Goal: Communication & Community: Answer question/provide support

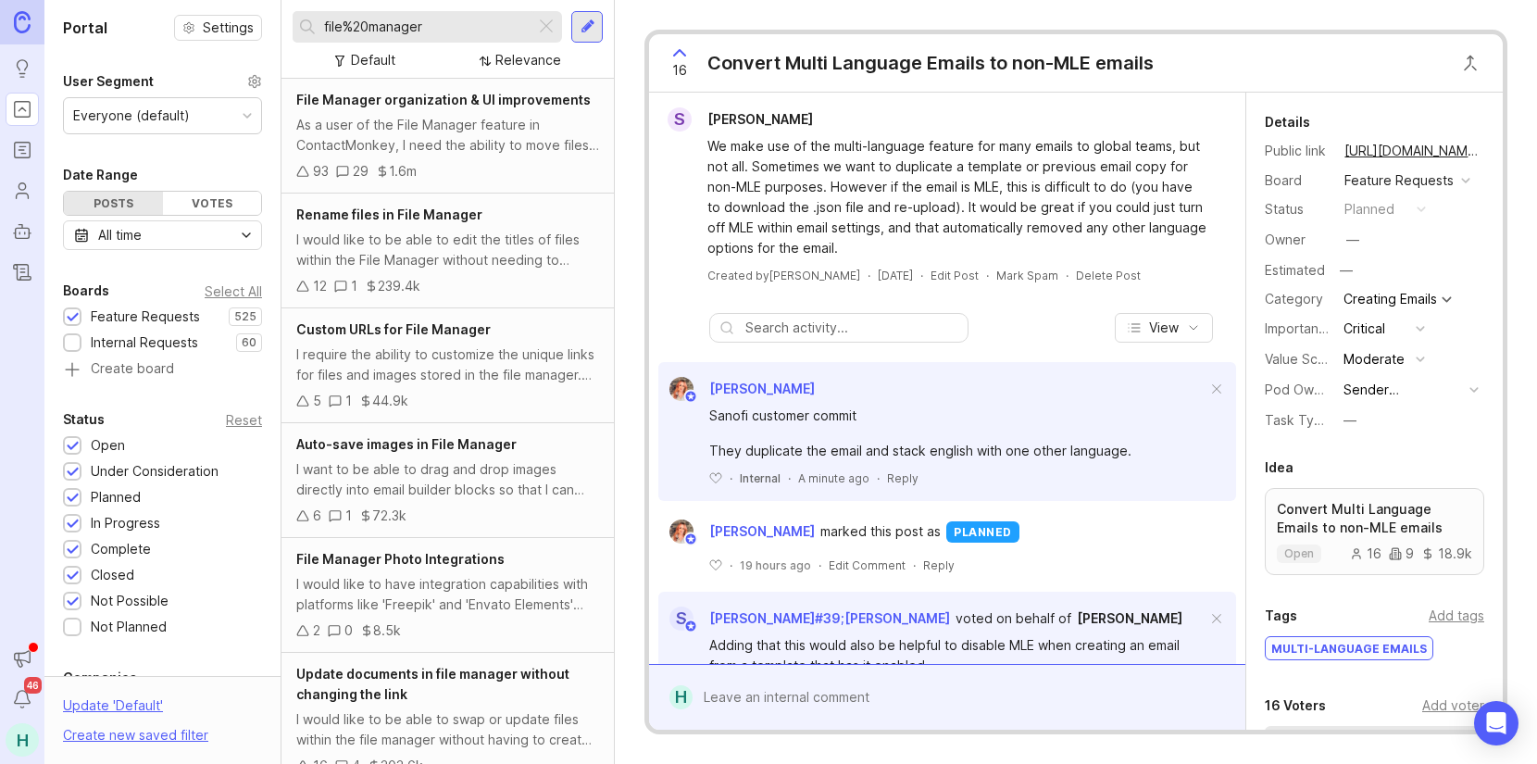
click at [910, 479] on div "Reply" at bounding box center [902, 478] width 31 height 16
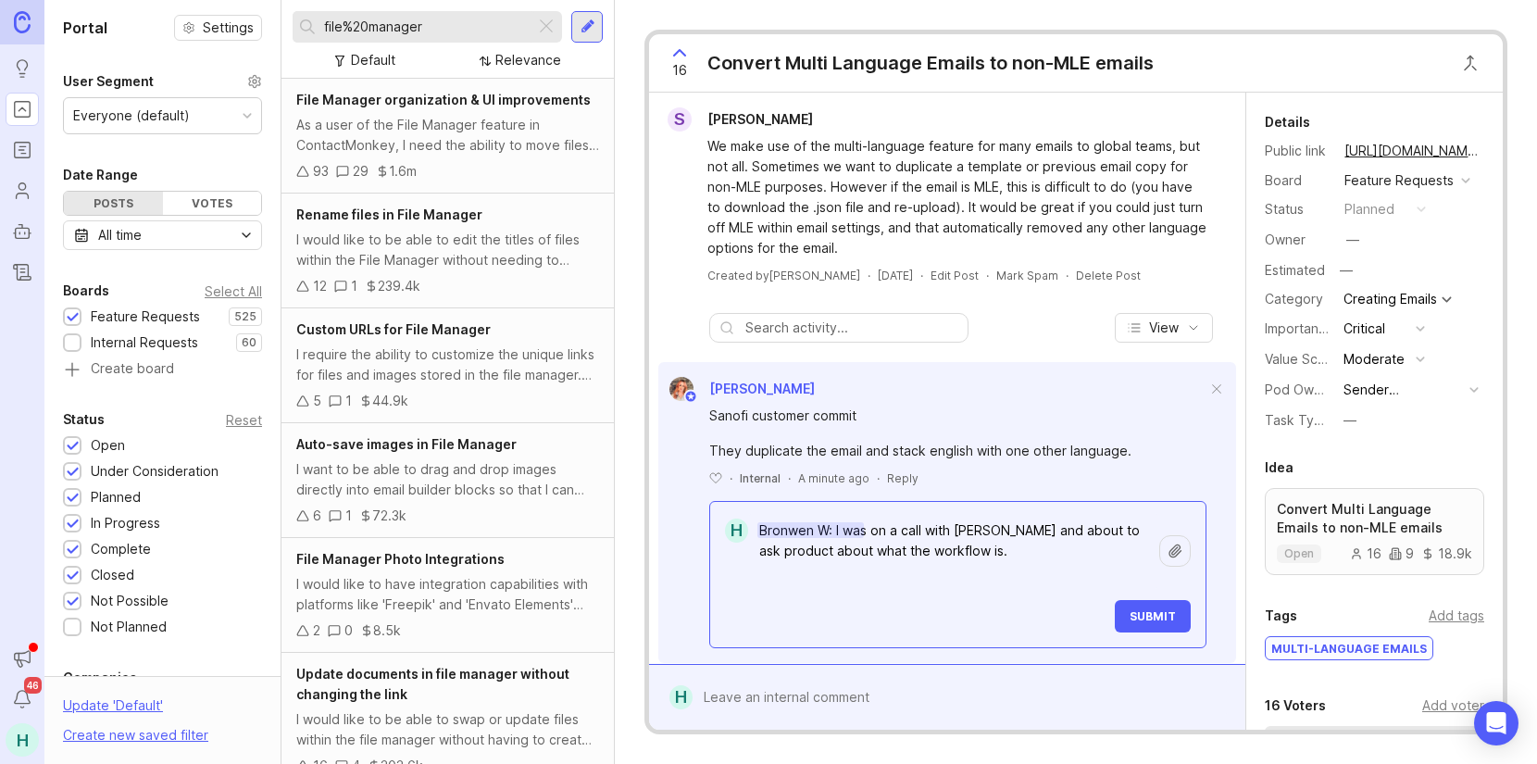
click at [1054, 549] on textarea "Bronwen W: I was on a call with [PERSON_NAME] and about to ask product about wh…" at bounding box center [954, 551] width 412 height 76
click at [992, 526] on textarea "Bronwen W: I was on a call with [PERSON_NAME] and about to ask product about wh…" at bounding box center [954, 551] width 412 height 76
click at [779, 551] on textarea "Bronwen W: I was on a call with Opella (they still use the sAnofi domain( and a…" at bounding box center [954, 561] width 412 height 96
click at [847, 548] on textarea "Bronwen W: I was on a call with Opella (they still use the Sanofi domain( and a…" at bounding box center [954, 561] width 412 height 96
click at [851, 548] on textarea "Bronwen W: I was on a call with Opella (they still use the Sanofi domain( and a…" at bounding box center [954, 561] width 412 height 96
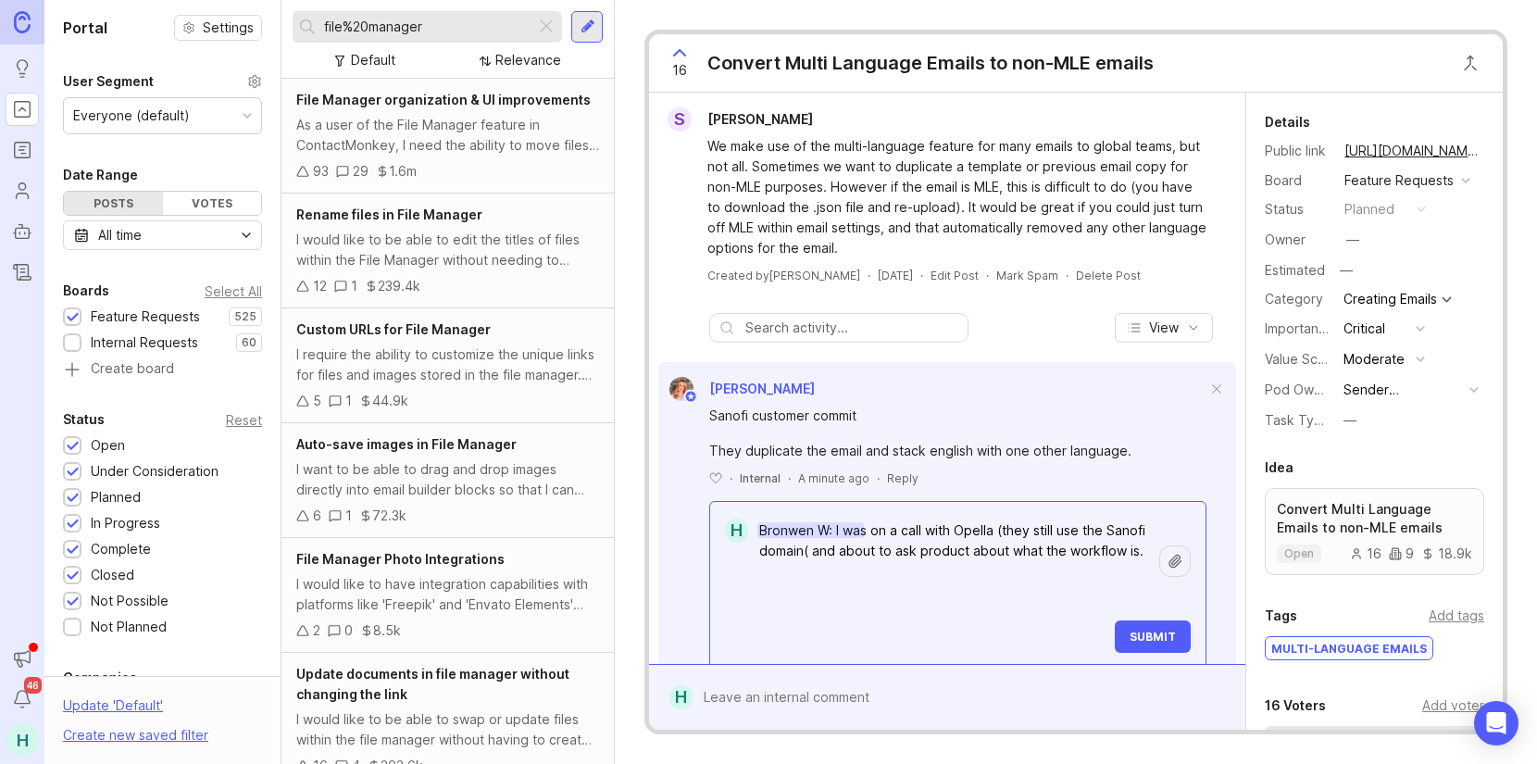
click at [845, 551] on textarea "Bronwen W: I was on a call with Opella (they still use the Sanofi domain( and a…" at bounding box center [954, 561] width 412 height 96
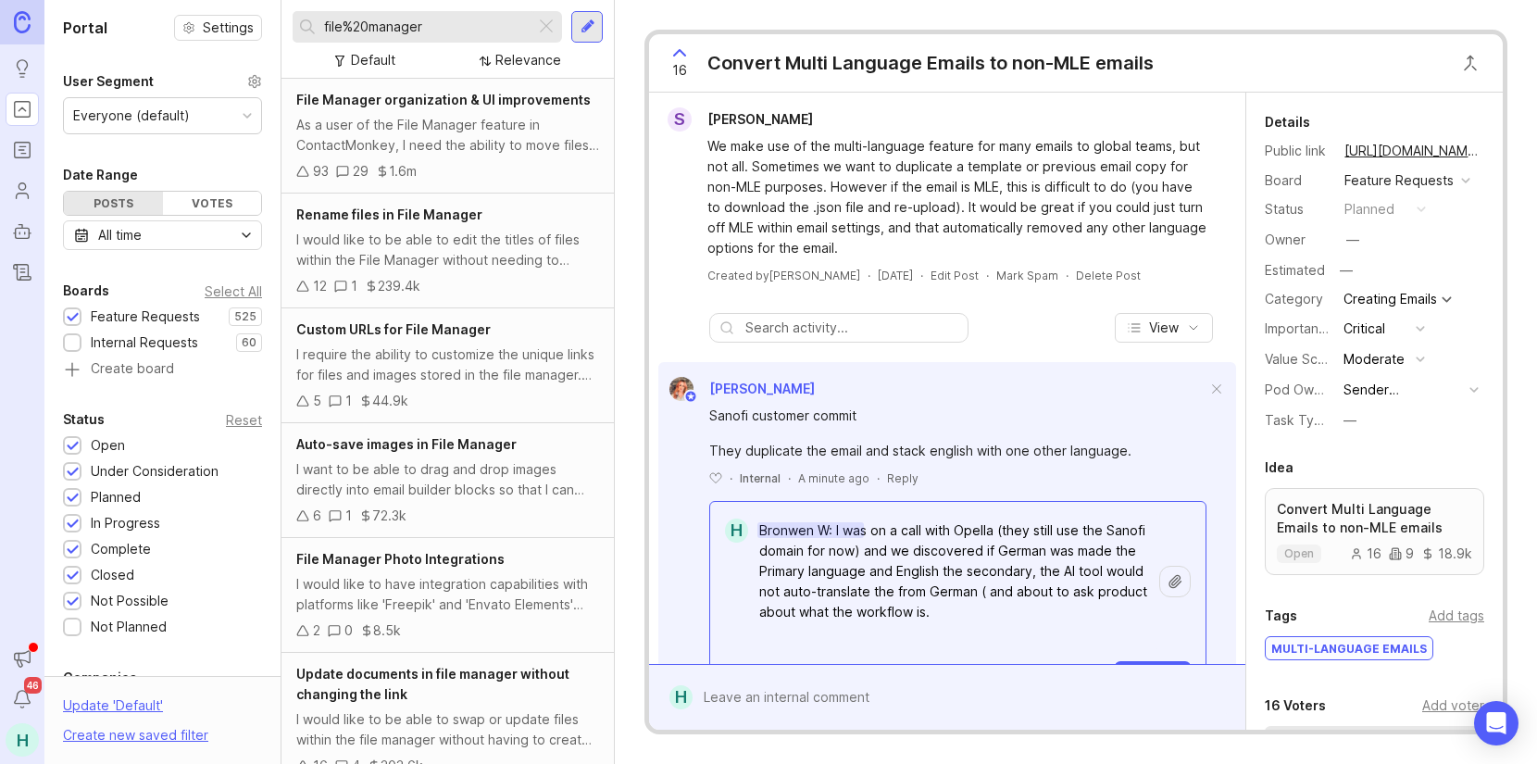
drag, startPoint x: 1044, startPoint y: 615, endPoint x: 640, endPoint y: 512, distance: 416.6
click at [640, 512] on div "16 Convert Multi Language Emails to non-MLE emails S [PERSON_NAME] We make use …" at bounding box center [1076, 382] width 922 height 764
click at [1072, 613] on textarea "Bronwen W: I was on a call with Opella (they still use the Sanofi domain for no…" at bounding box center [954, 581] width 412 height 137
drag, startPoint x: 1067, startPoint y: 619, endPoint x: 645, endPoint y: 517, distance: 433.5
click at [645, 517] on div "16 Convert Multi Language Emails to non-MLE emails S [PERSON_NAME] We make use …" at bounding box center [1076, 382] width 863 height 705
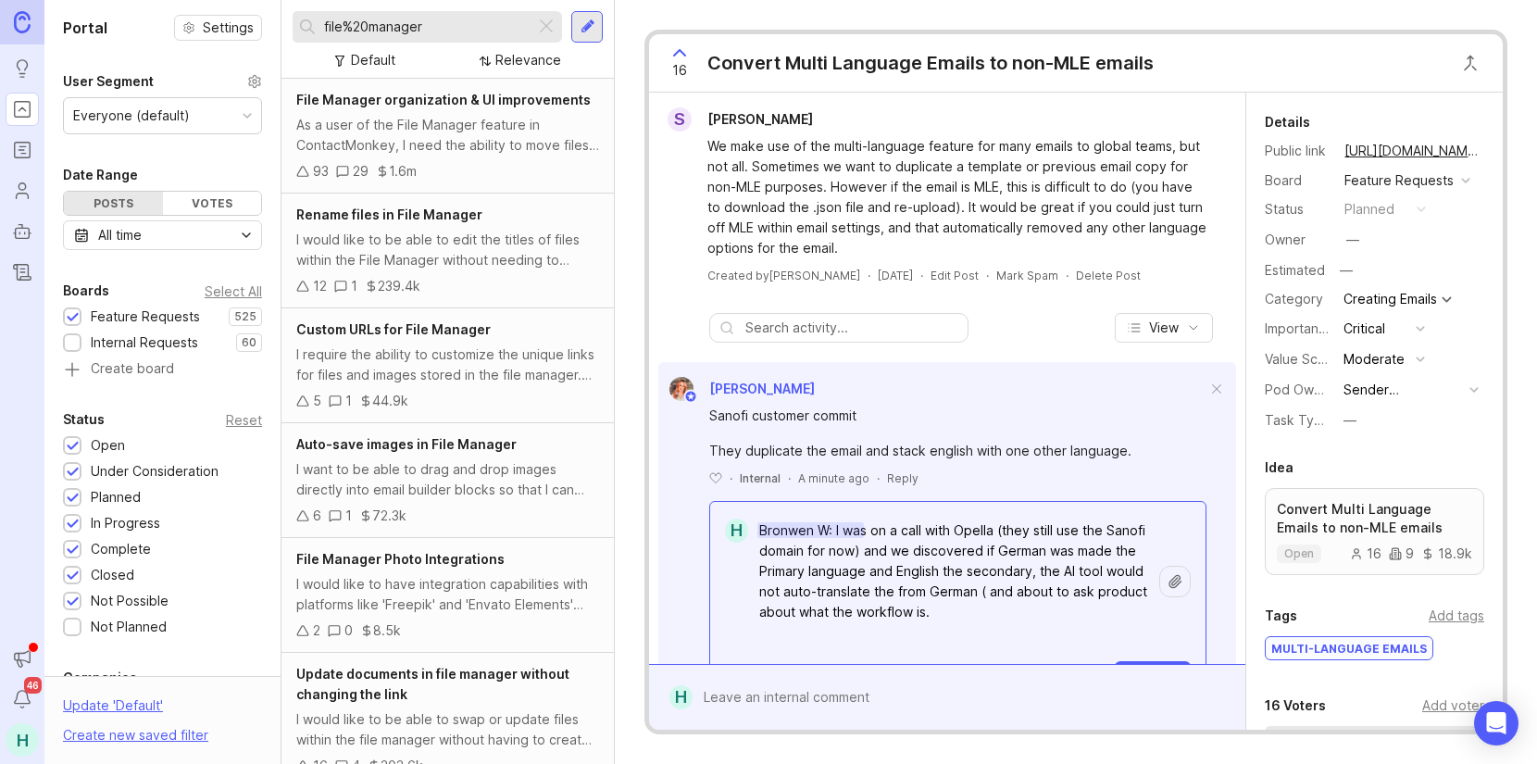
click at [1071, 611] on textarea "Bronwen W: I was on a call with Opella (they still use the Sanofi domain for no…" at bounding box center [954, 581] width 412 height 137
drag, startPoint x: 1026, startPoint y: 623, endPoint x: 834, endPoint y: 534, distance: 211.3
click at [834, 534] on textarea "Bronwen W: I was on a call with Opella (they still use the Sanofi domain for no…" at bounding box center [954, 581] width 412 height 137
paste textarea "[DATE] (they still use the Sanofi domain for now) and we discovered if they did…"
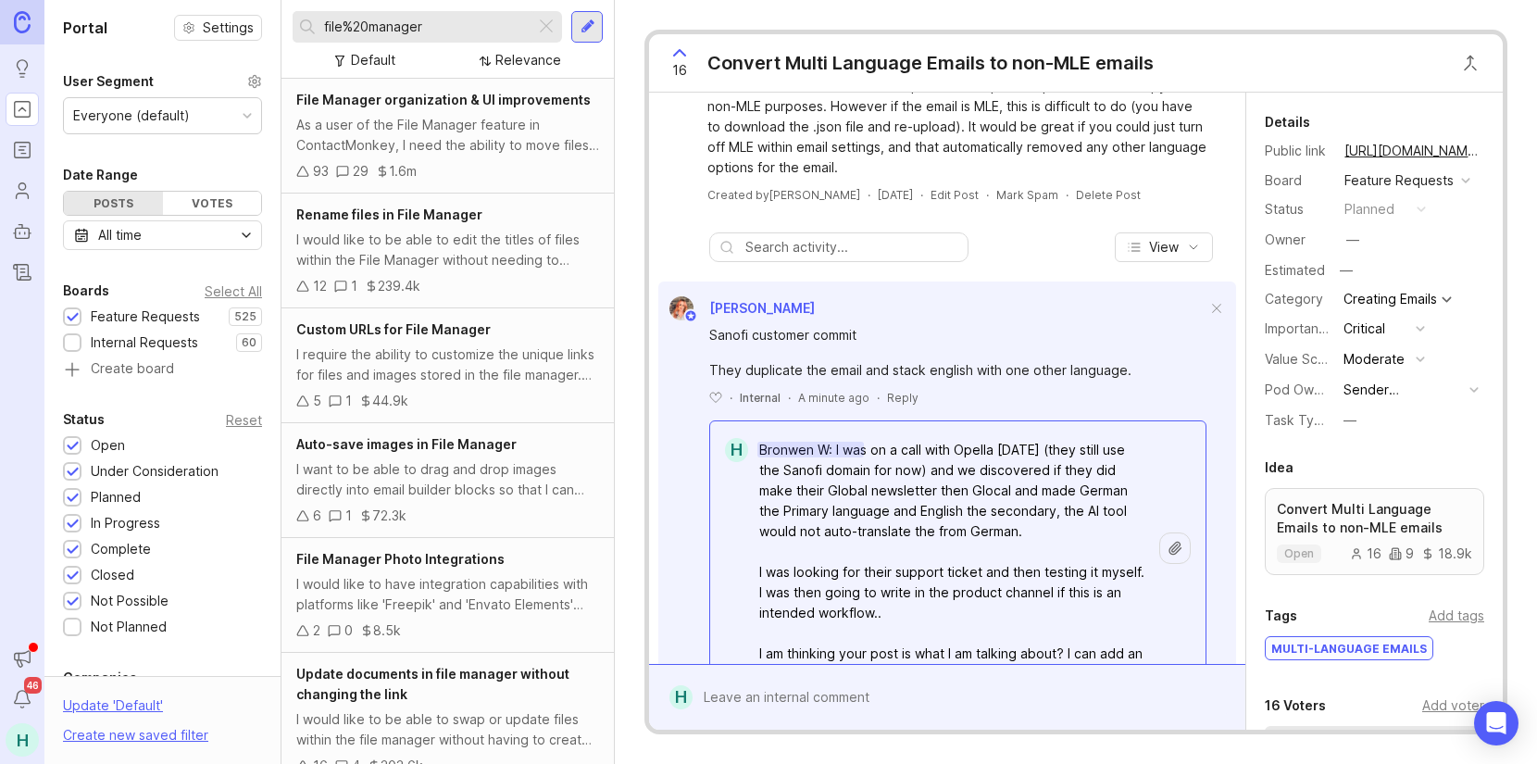
drag, startPoint x: 1080, startPoint y: 470, endPoint x: 1058, endPoint y: 493, distance: 31.4
click at [1058, 493] on textarea "Bronwen W: I was on a call with Opella [DATE] (they still use the Sanofi domain…" at bounding box center [954, 572] width 412 height 280
click at [1092, 474] on textarea "Bronwen W: I was on a call with Opella [DATE] (they still use the Sanofi domain…" at bounding box center [954, 572] width 412 height 280
drag, startPoint x: 846, startPoint y: 489, endPoint x: 1073, endPoint y: 470, distance: 227.6
click at [1073, 470] on textarea "Bronwen W: I was on a call with Opella [DATE] (they still use the Sanofi domain…" at bounding box center [954, 572] width 412 height 280
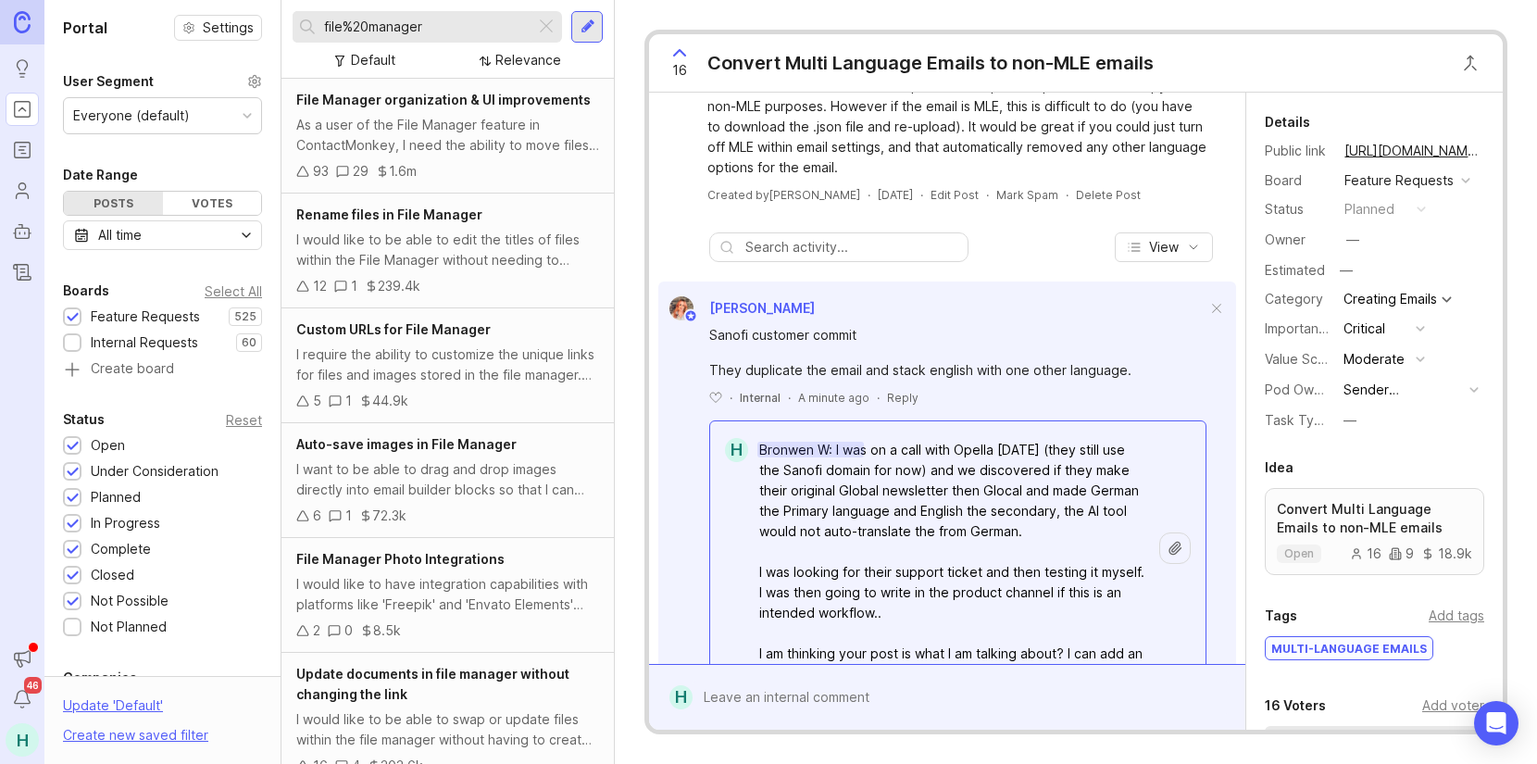
click at [1012, 486] on textarea "Bronwen W: I was on a call with Opella [DATE] (they still use the Sanofi domain…" at bounding box center [954, 572] width 412 height 280
click at [1059, 487] on textarea "Bronwen W: I was on a call with Opella [DATE] (they still use the Sanofi domain…" at bounding box center [954, 572] width 412 height 280
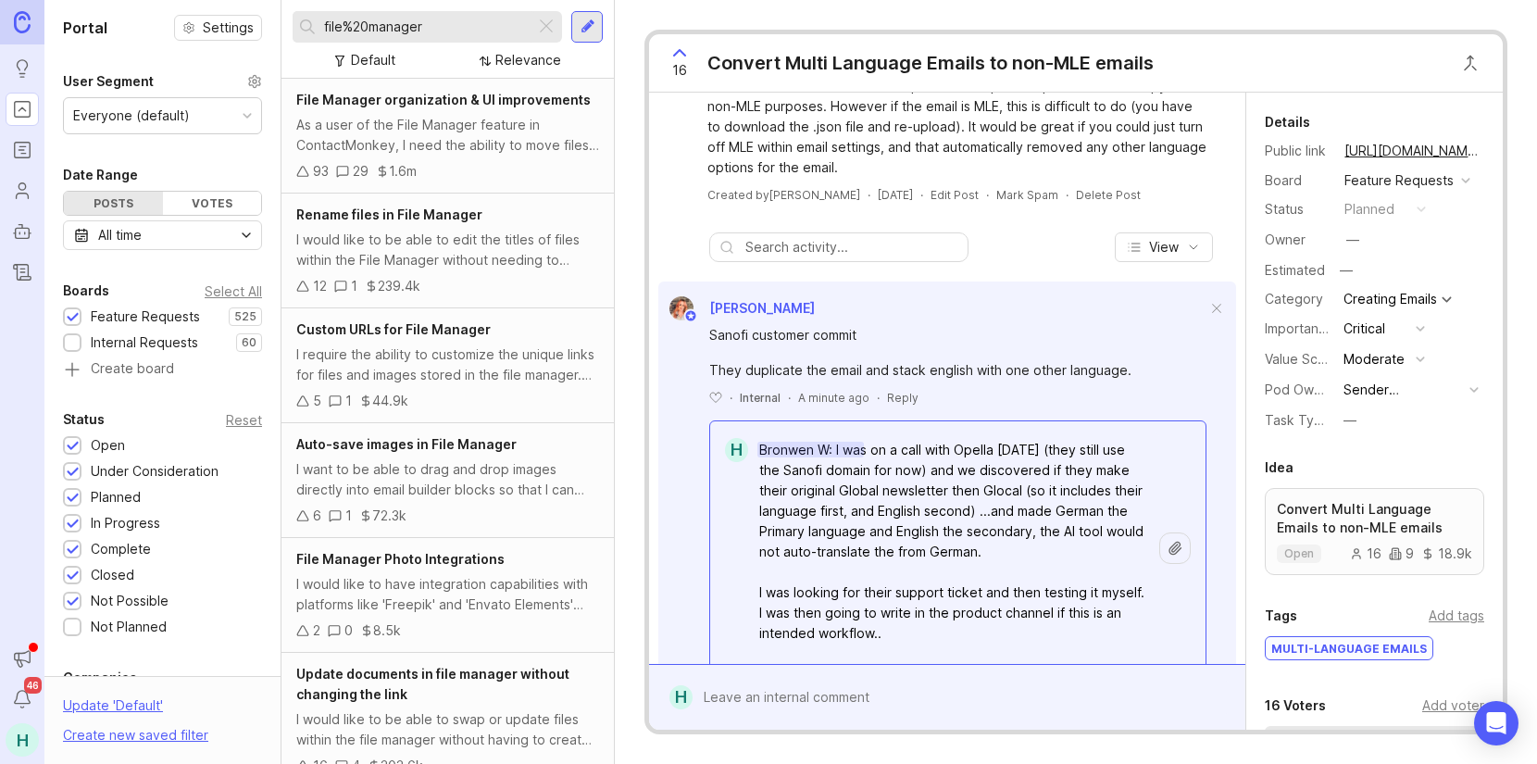
click at [795, 530] on textarea "Bronwen W: I was on a call with Opella [DATE] (they still use the Sanofi domain…" at bounding box center [954, 592] width 412 height 320
click at [795, 531] on textarea "Bronwen W: I was on a call with Opella [DATE] (they still use the Sanofi domain…" at bounding box center [954, 592] width 412 height 320
drag, startPoint x: 798, startPoint y: 531, endPoint x: 1077, endPoint y: 505, distance: 280.0
click at [1077, 505] on textarea "Bronwen W: I was on a call with Opella [DATE] (they still use the Sanofi domain…" at bounding box center [954, 592] width 412 height 320
drag, startPoint x: 848, startPoint y: 578, endPoint x: 855, endPoint y: 558, distance: 20.5
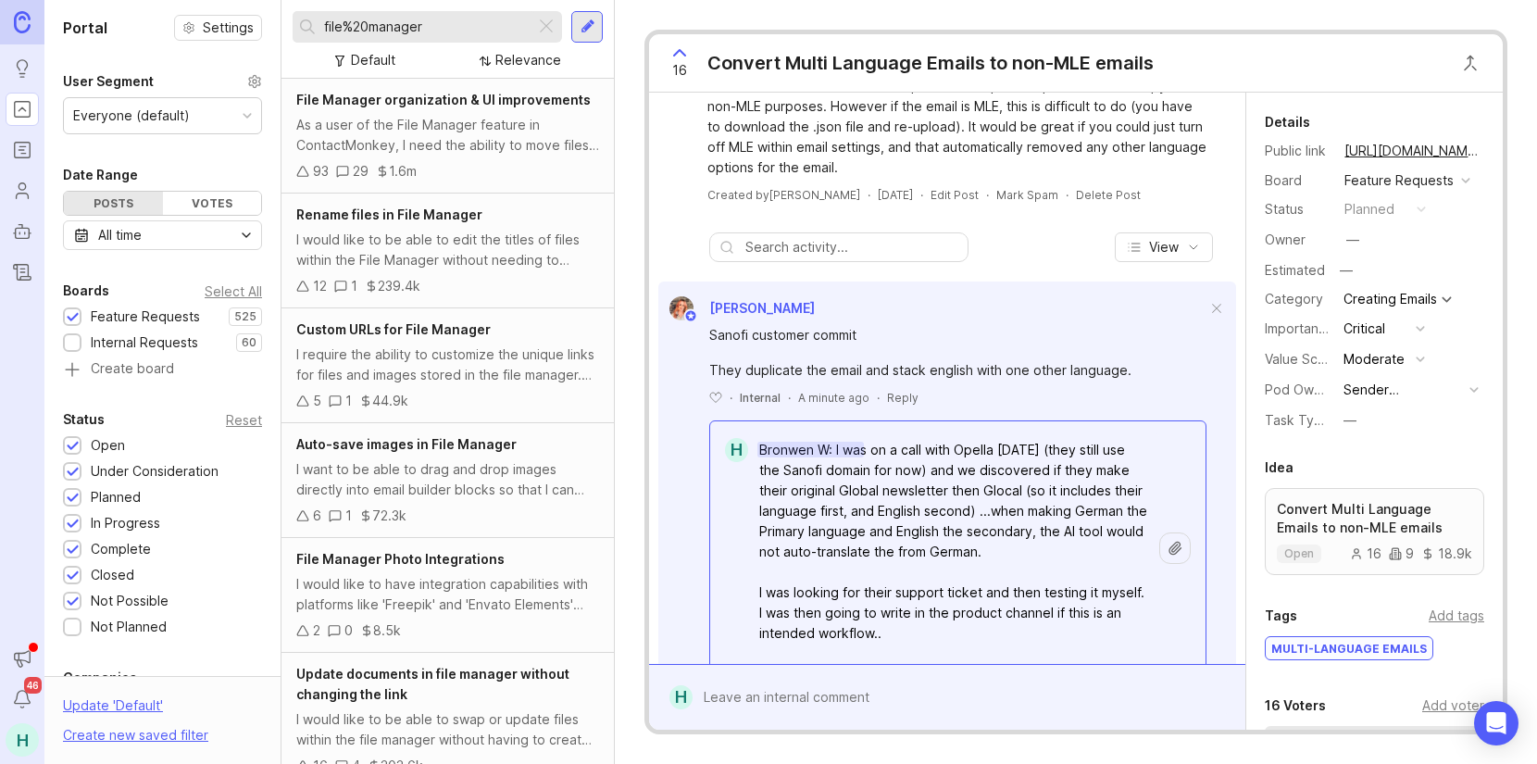
click at [855, 558] on textarea "Bronwen W: I was on a call with Opella [DATE] (they still use the Sanofi domain…" at bounding box center [954, 592] width 412 height 320
click at [856, 577] on textarea "Bronwen W: I was on a call with Opella [DATE] (they still use the Sanofi domain…" at bounding box center [954, 592] width 412 height 320
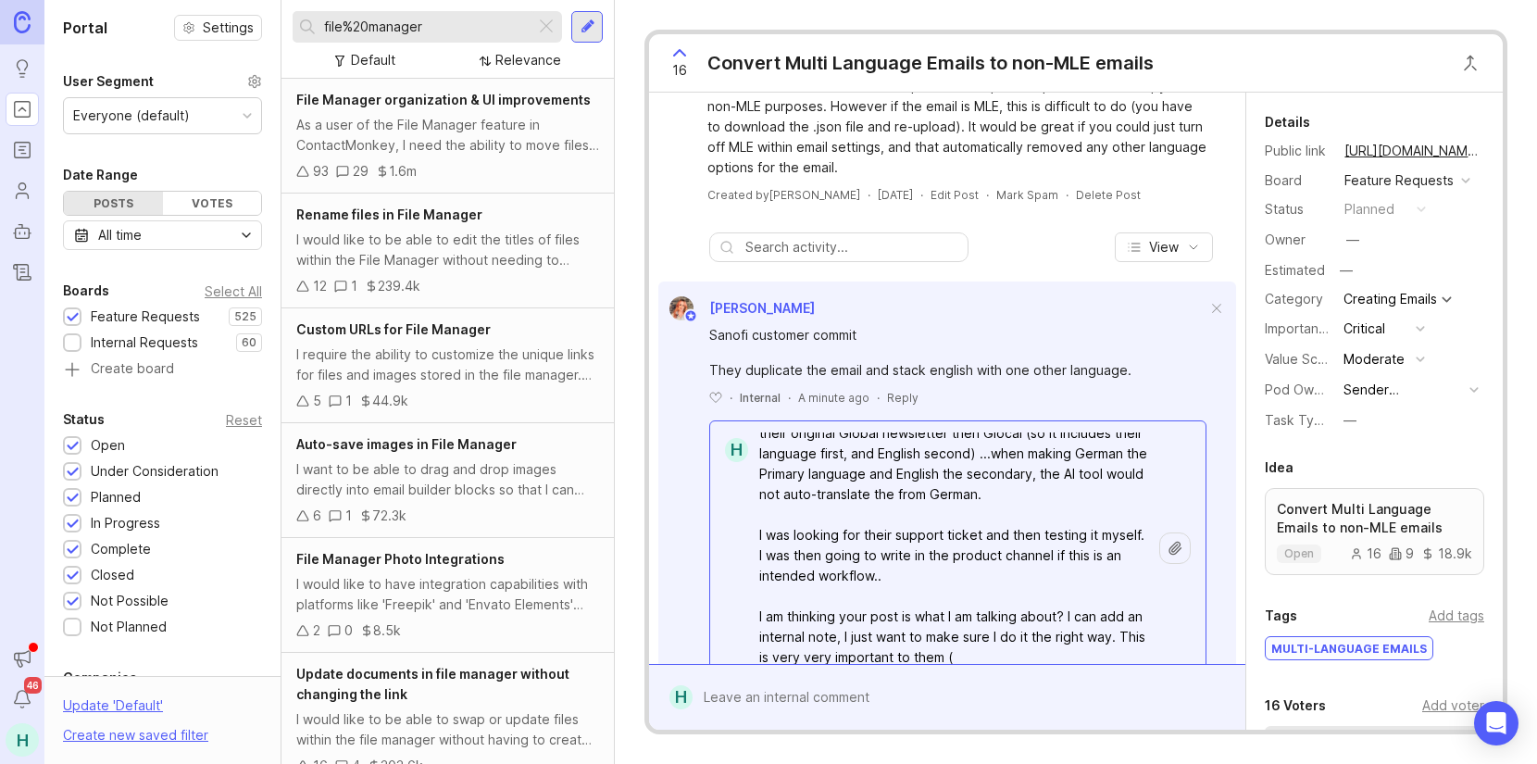
scroll to position [89, 0]
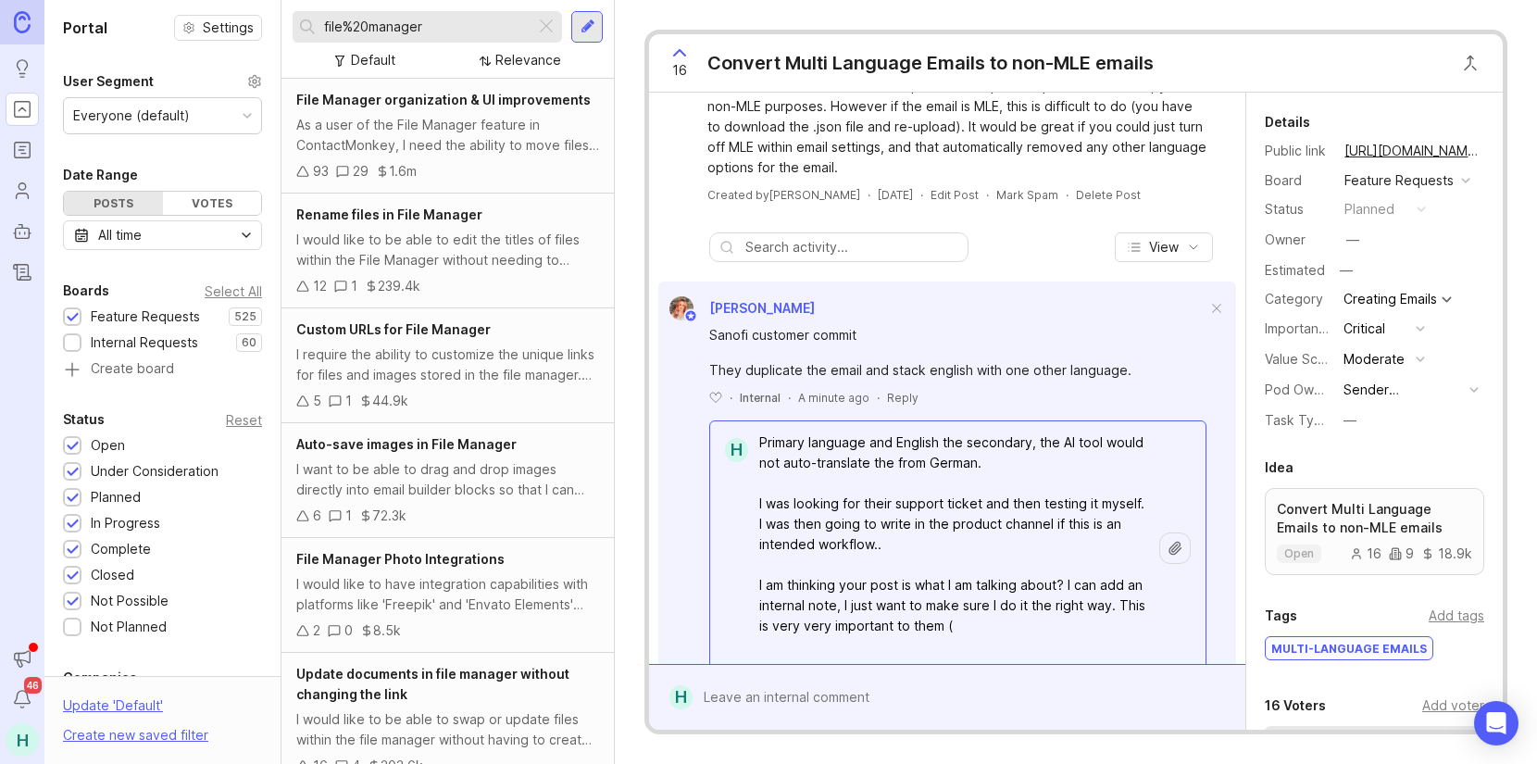
click at [873, 583] on textarea "Bronwen W: I was on a call with Opella [DATE] (they still use the Sanofi domain…" at bounding box center [954, 504] width 412 height 320
click at [917, 570] on textarea "Bronwen W: I was on a call with Opella [DATE] (they still use the Sanofi domain…" at bounding box center [954, 504] width 412 height 320
click at [967, 569] on textarea "Bronwen W: I was on a call with Opella [DATE] (they still use the Sanofi domain…" at bounding box center [954, 504] width 412 height 320
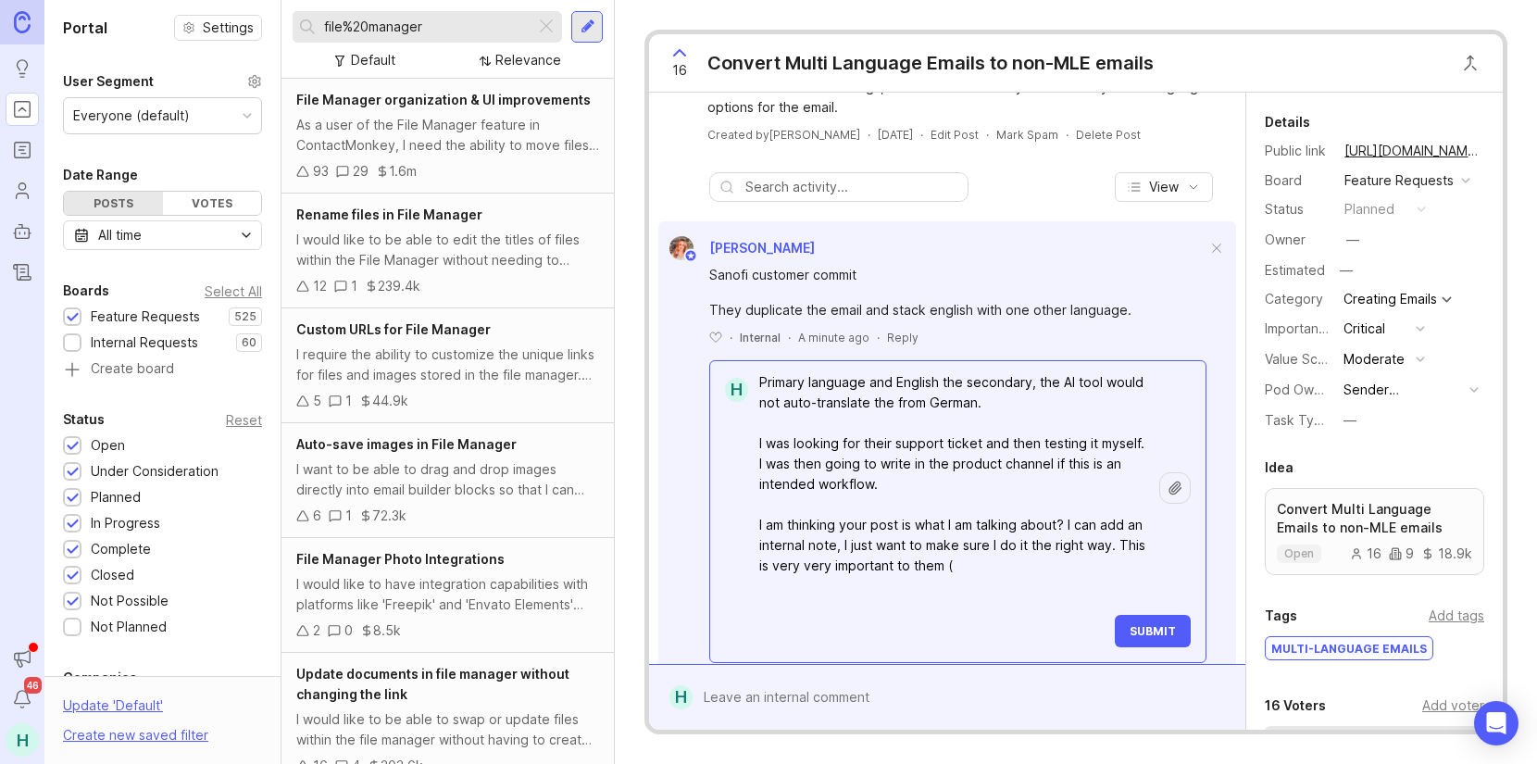
scroll to position [173, 0]
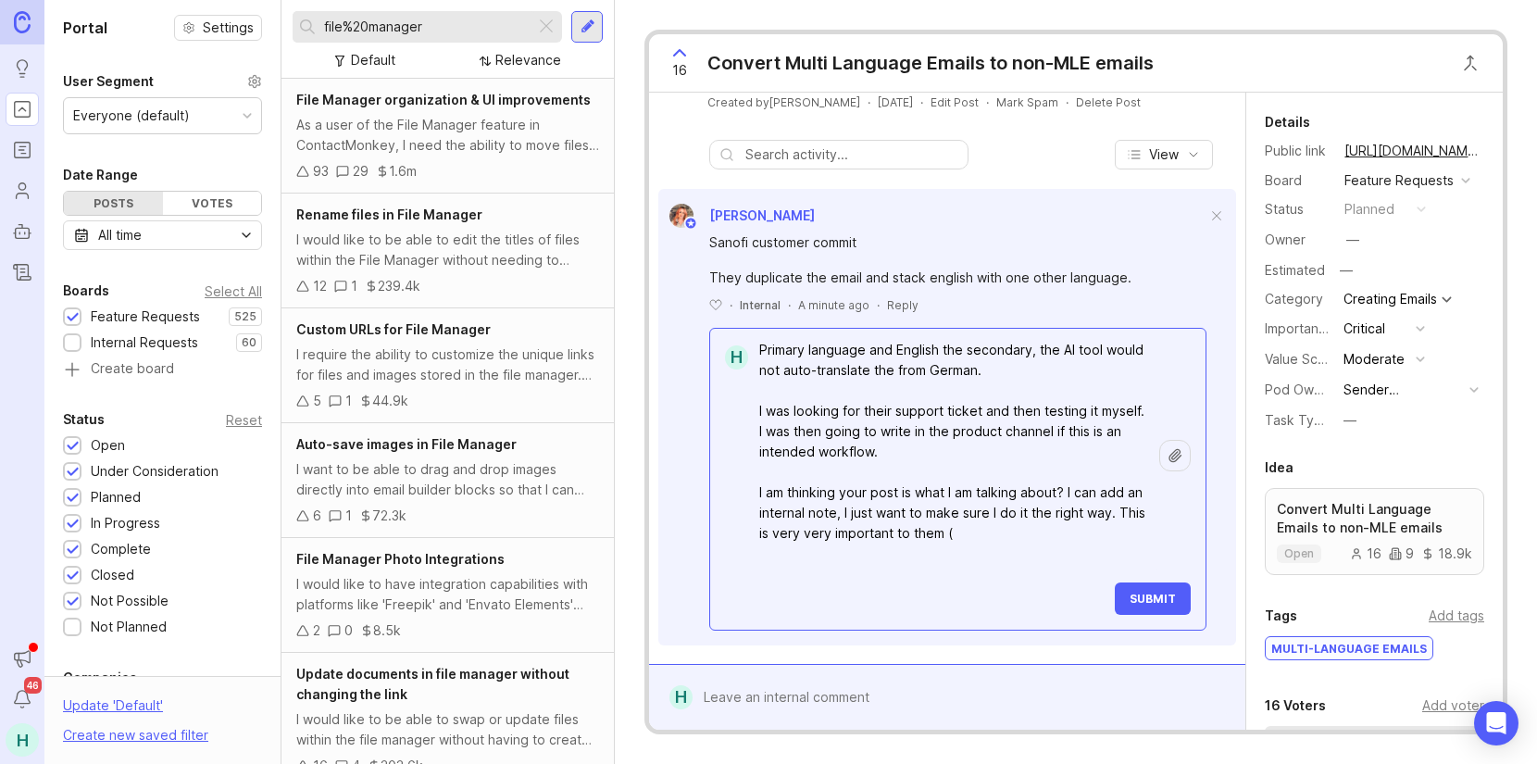
click at [1040, 564] on textarea "Bronwen W: I was on a call with Opella [DATE] (they still use the Sanofi domain…" at bounding box center [954, 411] width 412 height 320
drag, startPoint x: 1043, startPoint y: 558, endPoint x: 638, endPoint y: 435, distance: 423.0
click at [638, 435] on div "16 Convert Multi Language Emails to non-MLE emails S [PERSON_NAME] We make use …" at bounding box center [1076, 382] width 922 height 764
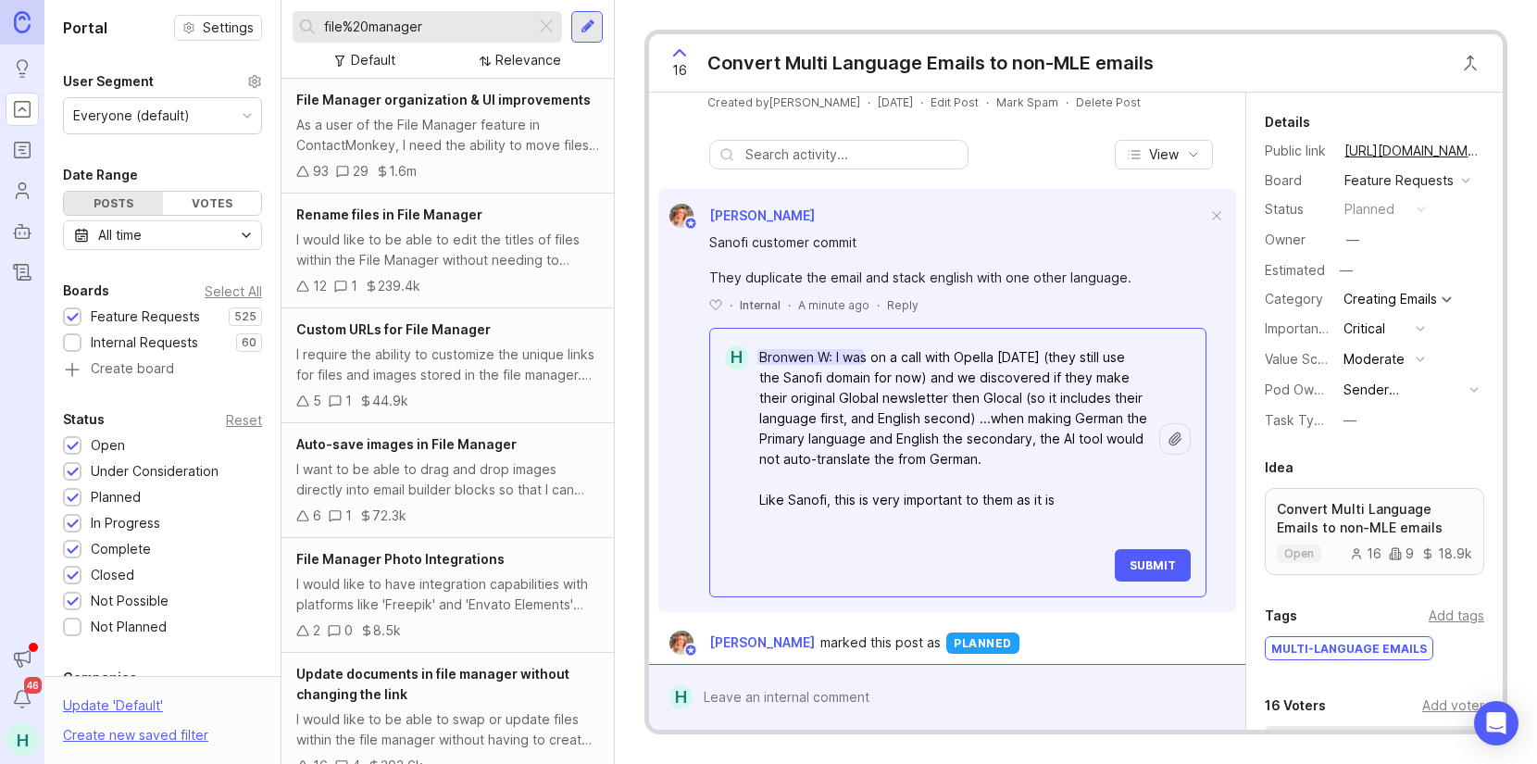
scroll to position [266, 0]
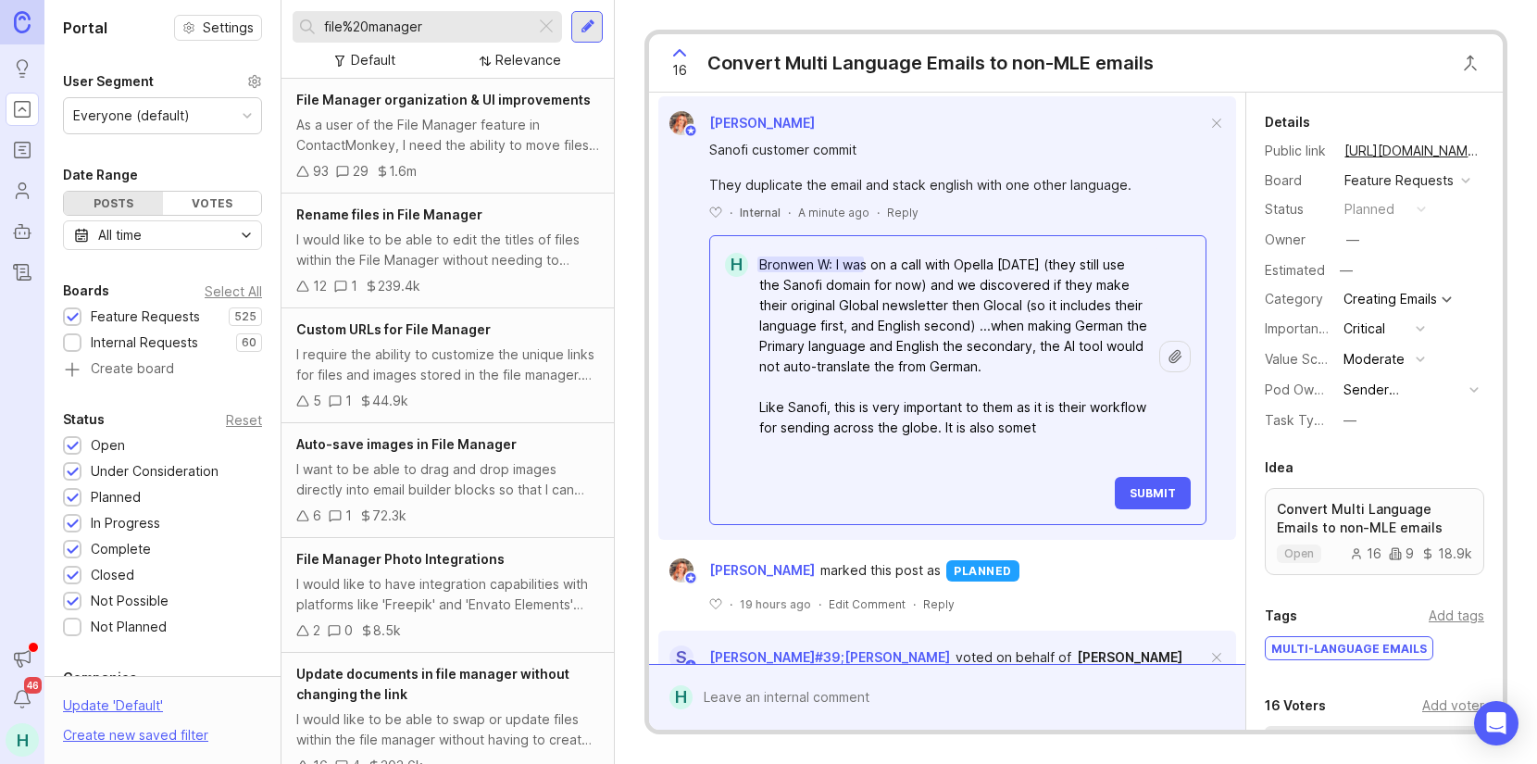
type textarea "Bronwen W: I was on a call with Opella [DATE] (they still use the Sanofi domain…"
